Goal: Register for event/course

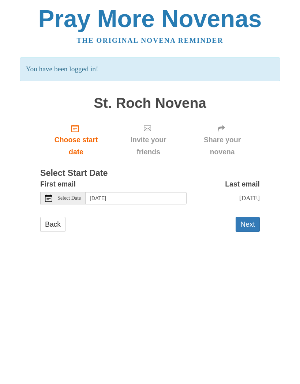
click at [76, 197] on span "Select Date" at bounding box center [68, 198] width 23 height 5
click at [152, 195] on input "Tuesday, September 9th" at bounding box center [136, 198] width 101 height 12
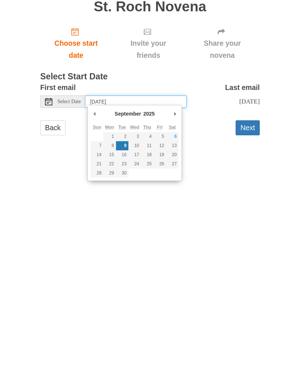
type input "Monday, September 8th"
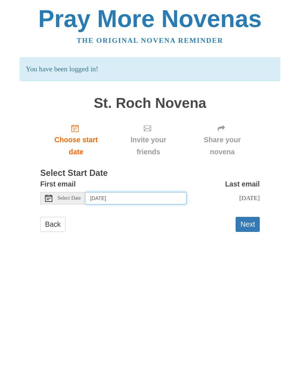
click at [148, 196] on input "Monday, September 8th" at bounding box center [136, 198] width 101 height 12
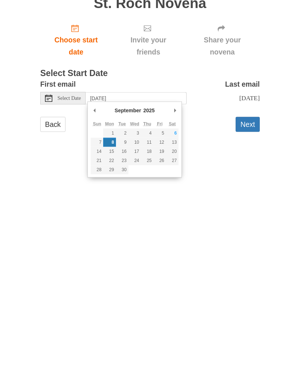
click at [207, 181] on html "Pray More Novenas The original novena reminder You have been logged in! St. Roc…" at bounding box center [150, 126] width 300 height 253
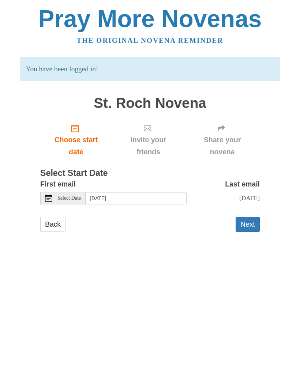
click at [249, 229] on button "Next" at bounding box center [247, 224] width 24 height 15
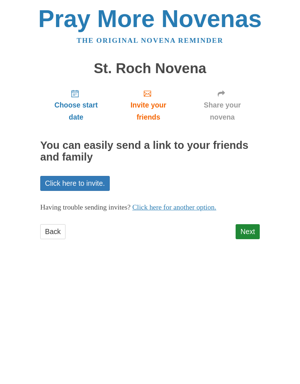
click at [252, 227] on link "Next" at bounding box center [247, 231] width 24 height 15
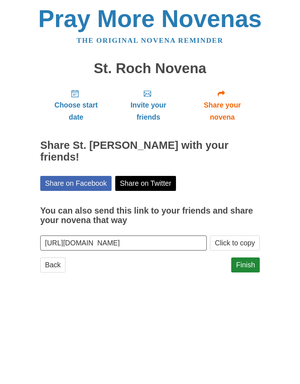
click at [244, 257] on link "Finish" at bounding box center [245, 264] width 29 height 15
